Goal: Information Seeking & Learning: Check status

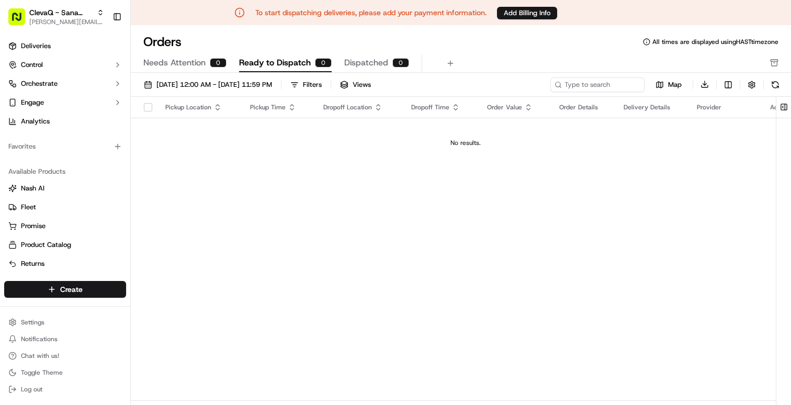
click at [43, 20] on span "[PERSON_NAME][EMAIL_ADDRESS][DOMAIN_NAME]" at bounding box center [66, 22] width 75 height 8
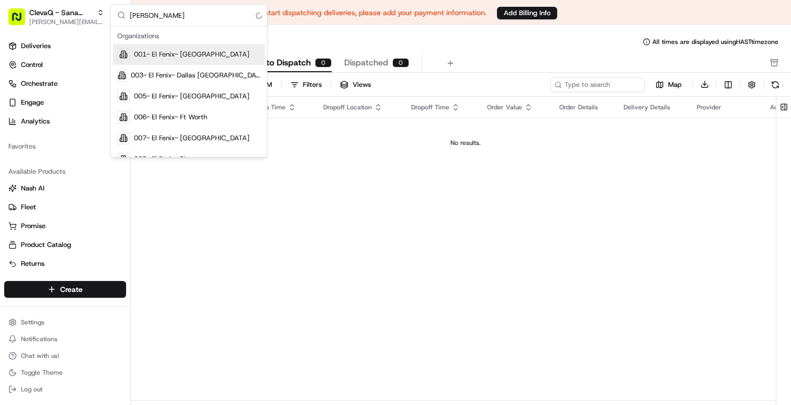
type input "goldies"
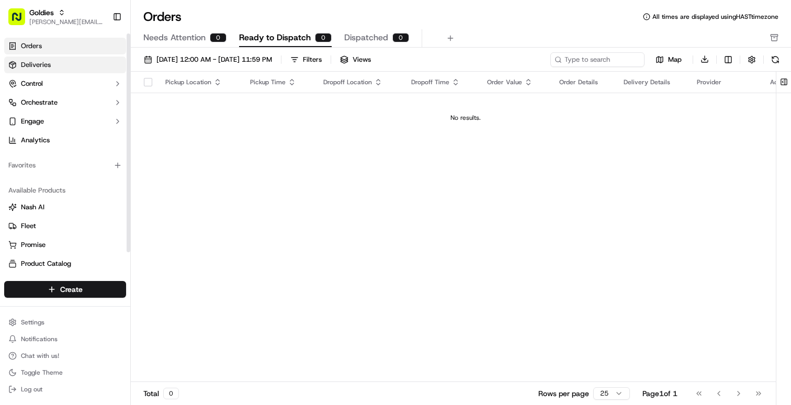
click at [23, 63] on span "Deliveries" at bounding box center [36, 64] width 30 height 9
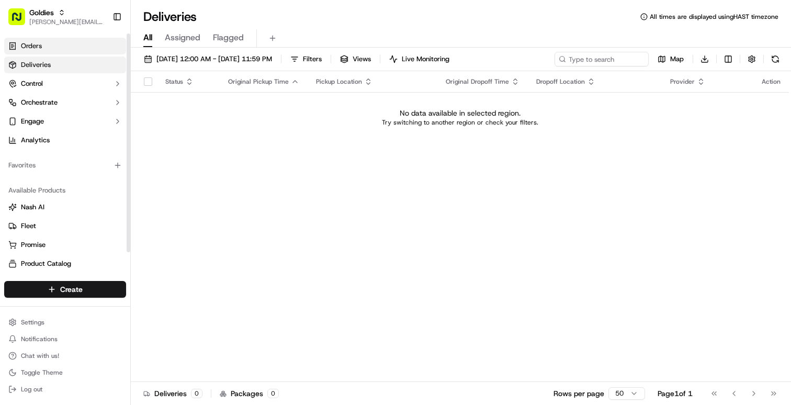
click at [33, 51] on link "Orders" at bounding box center [65, 46] width 122 height 17
